Goal: Information Seeking & Learning: Learn about a topic

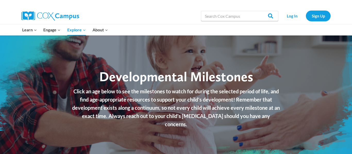
drag, startPoint x: 351, startPoint y: 27, endPoint x: 345, endPoint y: 12, distance: 15.8
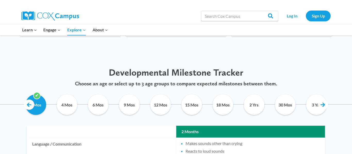
scroll to position [233, 0]
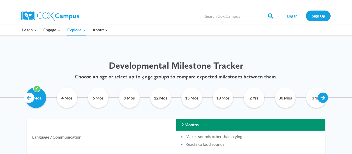
click at [319, 98] on link at bounding box center [323, 98] width 10 height 10
click at [323, 98] on link at bounding box center [323, 98] width 10 height 10
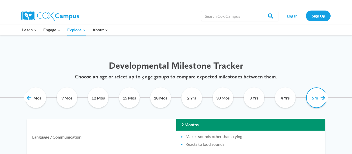
click at [318, 100] on input "5 Yrs" at bounding box center [316, 98] width 23 height 21
checkbox input "true"
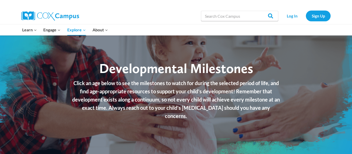
scroll to position [5, 0]
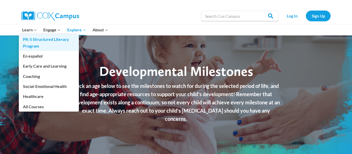
click at [50, 42] on link "PK-5 Structured Literacy Program" at bounding box center [49, 43] width 60 height 16
